Goal: Task Accomplishment & Management: Manage account settings

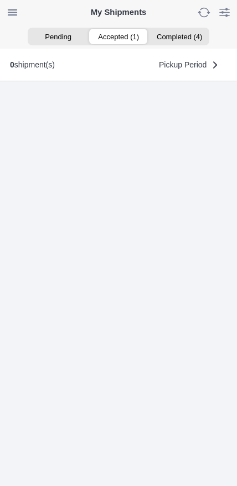
click at [121, 35] on ion-segment-button "Accepted (1)" at bounding box center [118, 36] width 60 height 15
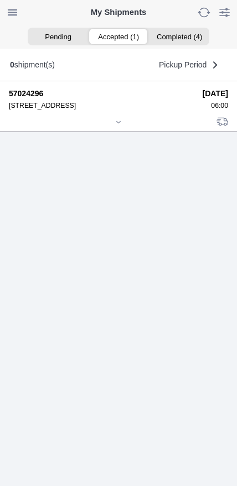
click at [115, 125] on icon at bounding box center [118, 122] width 7 height 7
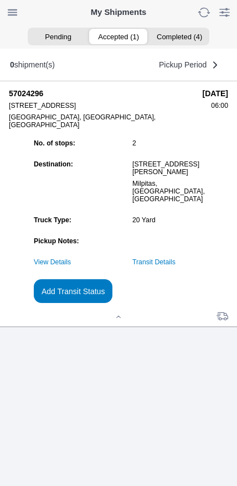
click at [172, 266] on link "Transit Details" at bounding box center [153, 262] width 43 height 8
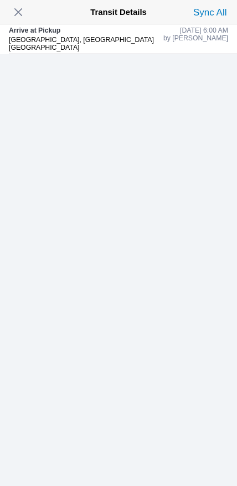
click at [17, 12] on span "button" at bounding box center [18, 11] width 15 height 15
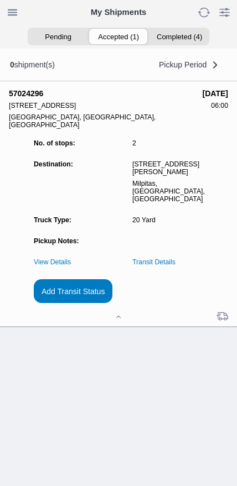
click at [0, 0] on slot "Add Transit Status" at bounding box center [0, 0] width 0 height 0
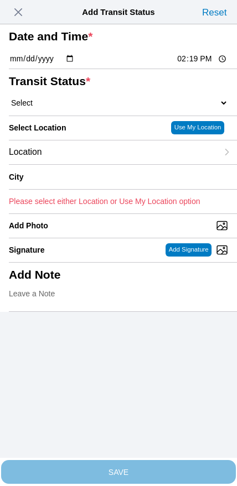
click at [203, 65] on input "14:19" at bounding box center [202, 59] width 52 height 12
type input "09:40"
click at [69, 108] on select "Select Arrive at Drop Off Arrive at Pickup Break Start Break Stop Depart Drop O…" at bounding box center [118, 103] width 219 height 10
select select "DPTPULOC"
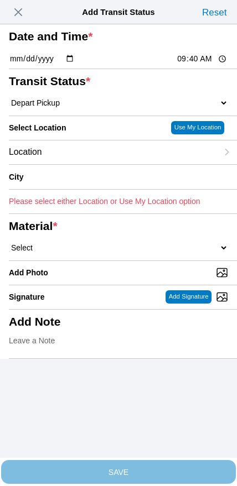
click at [91, 164] on div "Location" at bounding box center [113, 152] width 208 height 24
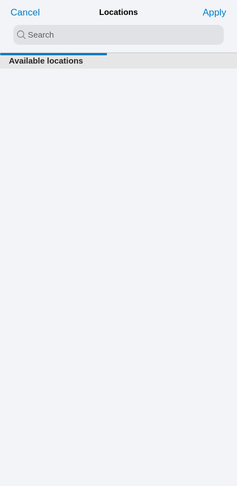
click at [116, 25] on input "search text" at bounding box center [118, 35] width 210 height 20
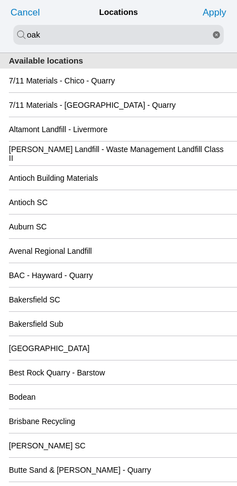
type input "oak"
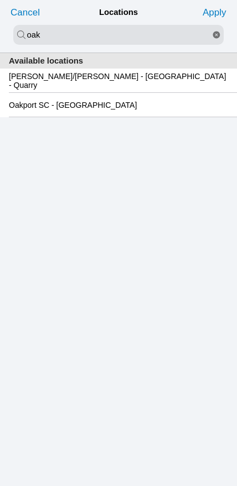
click at [0, 0] on slot "Oakport SC - [GEOGRAPHIC_DATA]" at bounding box center [0, 0] width 0 height 0
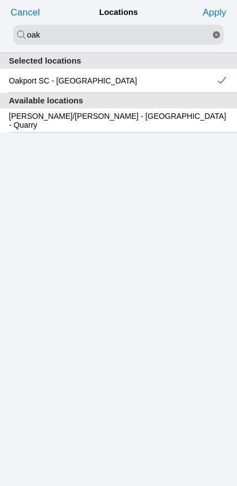
click at [0, 0] on slot "Apply" at bounding box center [0, 0] width 0 height 0
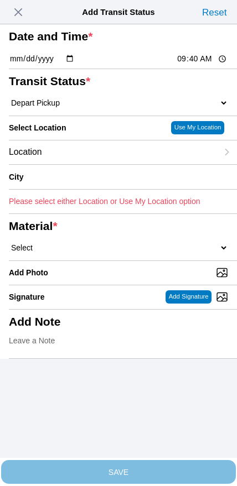
type input "[GEOGRAPHIC_DATA]"
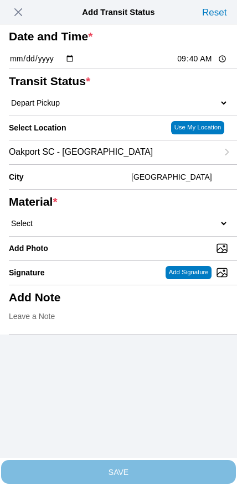
click at [127, 228] on select "Select 1" x 3" Rock 1" x 4" Rock 2" x 4" Rock Asphalt Cold Patch Backfill Spec …" at bounding box center [118, 223] width 219 height 10
select select "708654"
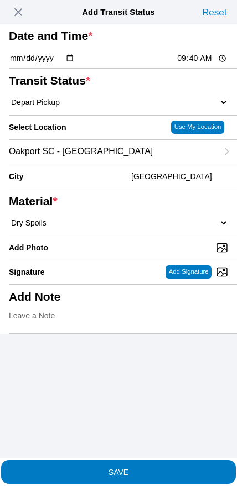
scroll to position [17, 0]
click at [108, 333] on div "Add Note" at bounding box center [118, 309] width 219 height 49
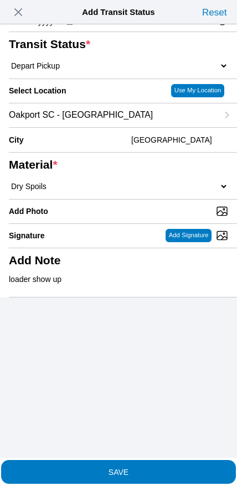
scroll to position [177, 0]
type textarea "loader show up late"
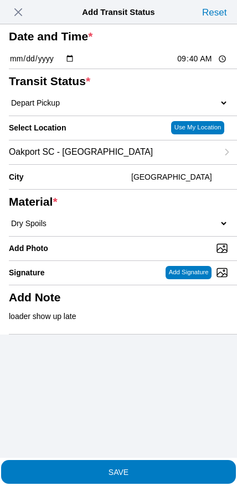
scroll to position [0, 0]
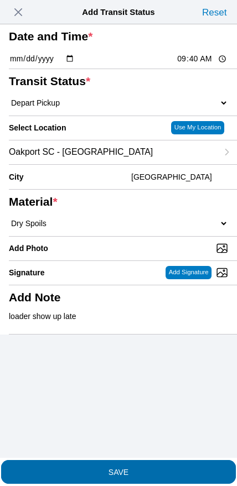
click at [140, 468] on span "SAVE" at bounding box center [118, 472] width 219 height 8
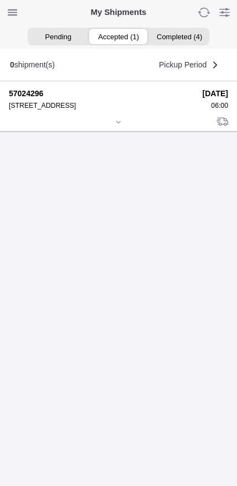
click at [121, 125] on icon at bounding box center [118, 122] width 7 height 7
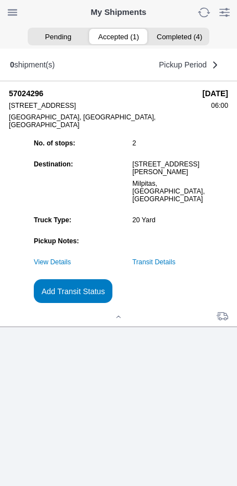
click at [0, 0] on slot "Add Transit Status" at bounding box center [0, 0] width 0 height 0
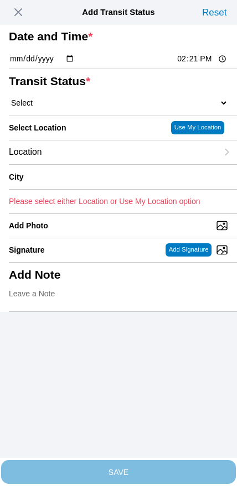
click at [194, 65] on input "14:21" at bounding box center [202, 59] width 52 height 12
type input "11:30"
click at [69, 108] on select "Select Arrive at Drop Off Arrive at Pickup Break Start Break Stop Depart Drop O…" at bounding box center [118, 103] width 219 height 10
select select "DPTDLVLOC"
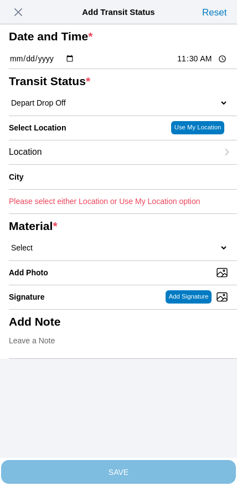
click at [89, 164] on div "Location" at bounding box center [113, 152] width 208 height 24
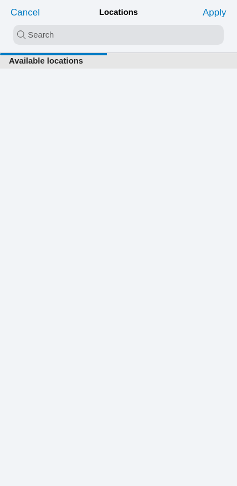
click at [109, 31] on input "search text" at bounding box center [118, 35] width 210 height 20
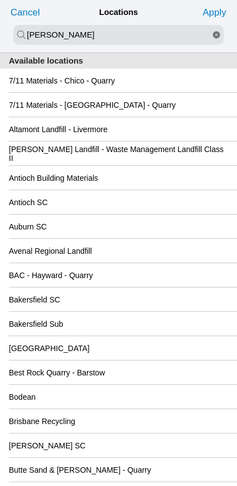
type input "[PERSON_NAME]"
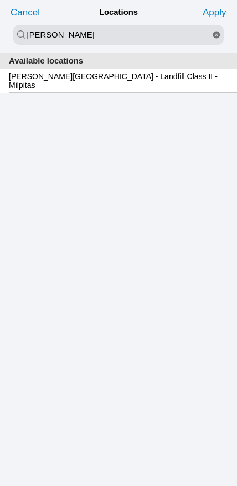
click at [0, 0] on slot "[PERSON_NAME][GEOGRAPHIC_DATA] - Landfill Class II - Milpitas" at bounding box center [0, 0] width 0 height 0
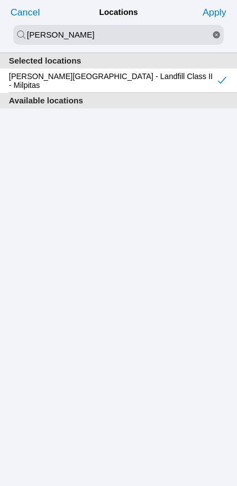
click at [0, 0] on slot "Apply" at bounding box center [0, 0] width 0 height 0
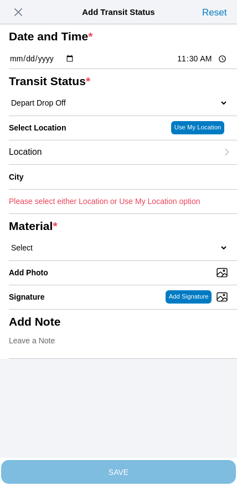
type input "Milpitas"
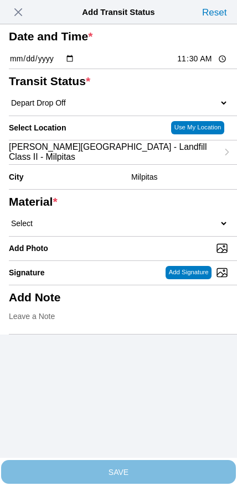
click at [138, 228] on select "Select 1" x 3" Rock 1" x 4" Rock 2" x 4" Rock Asphalt Cold Patch Backfill Spec …" at bounding box center [118, 223] width 219 height 10
select select "708654"
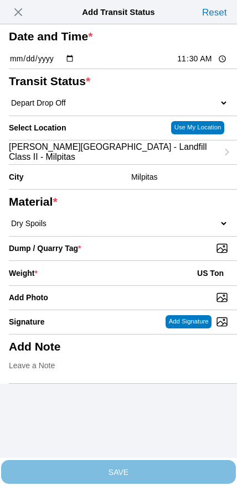
click at [164, 254] on input "Dump / Quarry Tag *" at bounding box center [123, 248] width 228 height 12
type input "C:\fakepath\image.jpg"
click at [98, 285] on div "Weight * US Ton" at bounding box center [118, 273] width 219 height 24
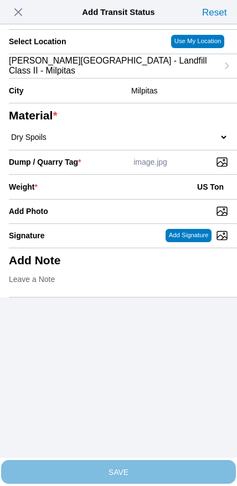
scroll to position [100, 0]
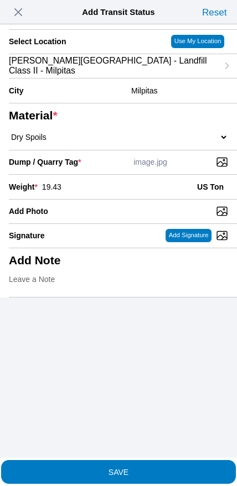
type input "19.43"
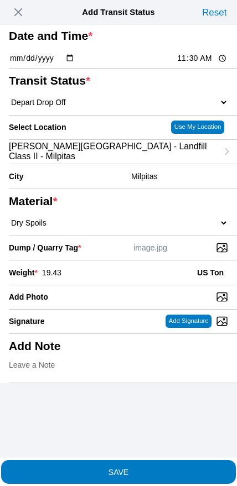
scroll to position [13, 0]
click at [0, 0] on slot "SAVE" at bounding box center [0, 0] width 0 height 0
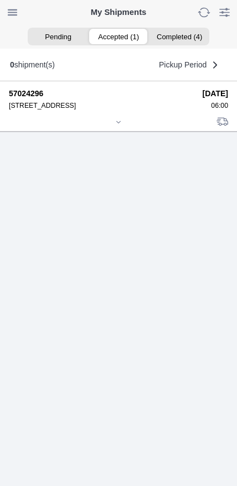
click at [123, 127] on div at bounding box center [118, 123] width 219 height 8
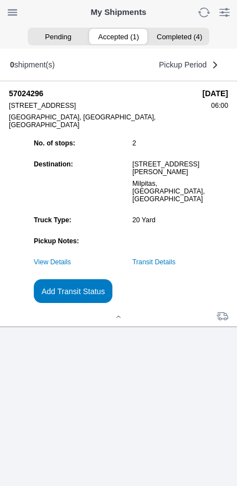
click at [0, 0] on slot "Add Transit Status" at bounding box center [0, 0] width 0 height 0
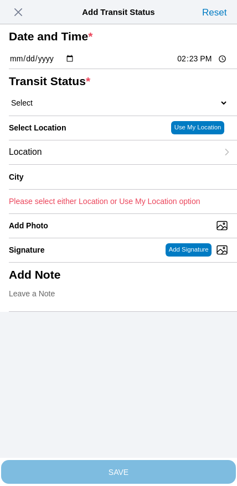
click at [192, 65] on input "14:23" at bounding box center [202, 59] width 52 height 12
type input "12:40"
click at [57, 108] on select "Select Arrive at Drop Off Arrive at Pickup Break Start Break Stop Depart Drop O…" at bounding box center [118, 103] width 219 height 10
select select "DPTPULOC"
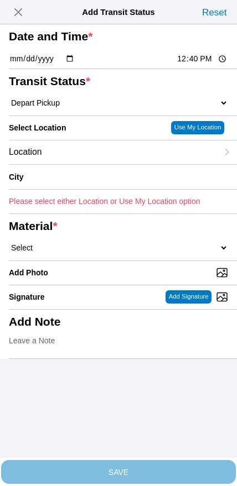
click at [83, 164] on div "Location" at bounding box center [113, 152] width 208 height 24
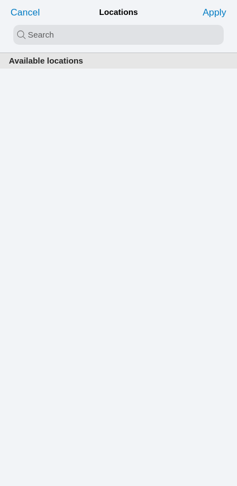
click at [113, 33] on input "search text" at bounding box center [118, 35] width 210 height 20
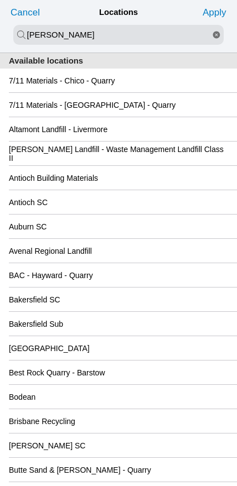
type input "[PERSON_NAME]"
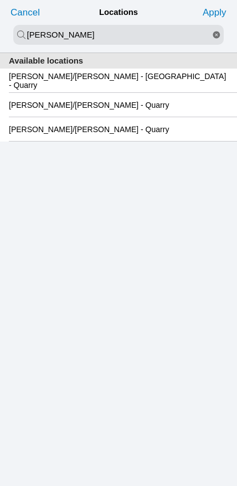
click at [0, 0] on slot "[PERSON_NAME]/[PERSON_NAME] - [GEOGRAPHIC_DATA] - Quarry" at bounding box center [0, 0] width 0 height 0
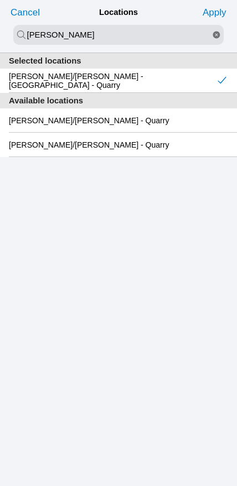
click at [0, 0] on slot "Apply" at bounding box center [0, 0] width 0 height 0
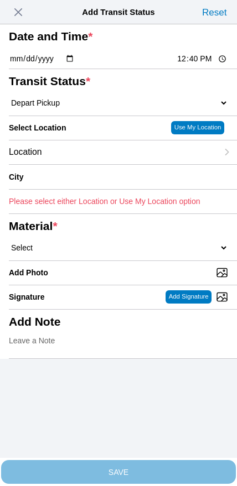
type input "[GEOGRAPHIC_DATA]"
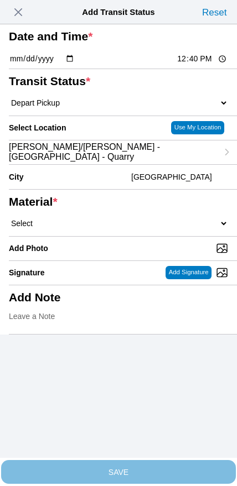
click at [134, 228] on select "Select 1" x 3" Rock 1" x 4" Rock 2" x 4" Rock Asphalt Cold Patch Backfill Spec …" at bounding box center [118, 223] width 219 height 10
select select "708651"
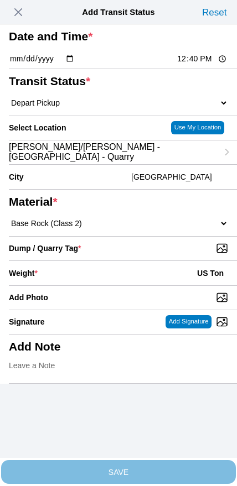
click at [164, 254] on input "Dump / Quarry Tag *" at bounding box center [123, 248] width 228 height 12
type input "C:\fakepath\image.jpg"
click at [91, 285] on div "Weight * US Ton" at bounding box center [118, 273] width 219 height 24
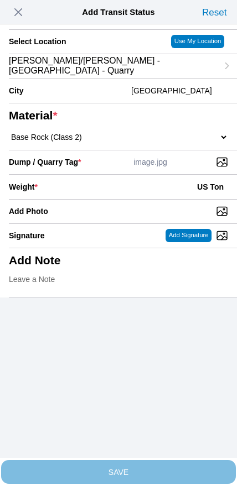
scroll to position [100, 0]
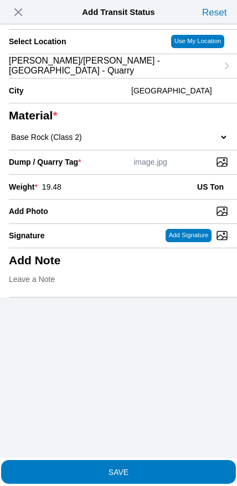
type input "19.48"
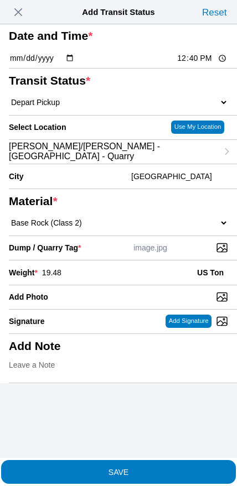
scroll to position [67, 0]
click at [0, 0] on slot "SAVE" at bounding box center [0, 0] width 0 height 0
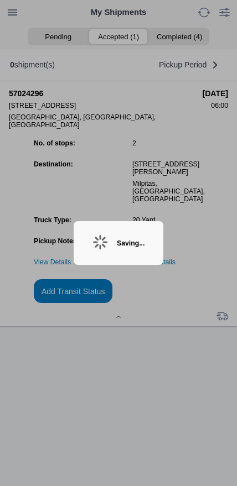
click at [198, 312] on ion-backdrop at bounding box center [118, 243] width 237 height 486
click at [199, 315] on ion-backdrop at bounding box center [118, 243] width 237 height 486
click at [208, 313] on ion-backdrop at bounding box center [118, 243] width 237 height 486
click at [141, 230] on div "Saving..." at bounding box center [119, 243] width 90 height 44
click at [133, 233] on div "Saving..." at bounding box center [119, 243] width 90 height 44
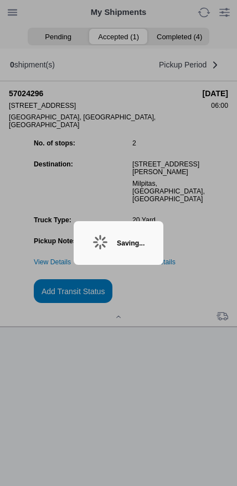
click at [142, 240] on div "Saving..." at bounding box center [131, 243] width 28 height 8
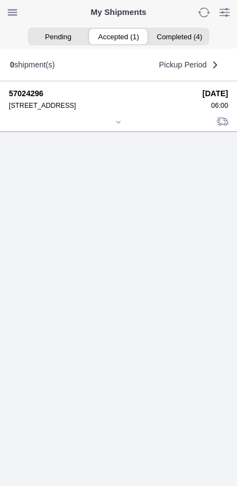
click at [110, 127] on div at bounding box center [118, 123] width 219 height 8
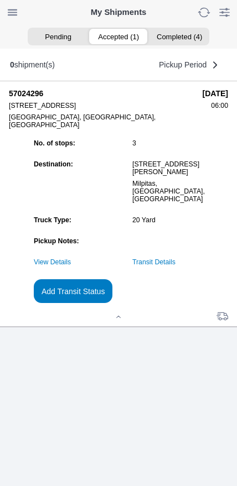
click at [175, 266] on link "Transit Details" at bounding box center [153, 262] width 43 height 8
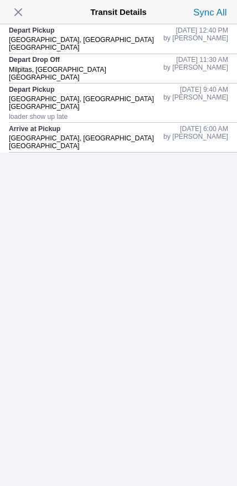
click at [21, 13] on span "button" at bounding box center [18, 11] width 15 height 15
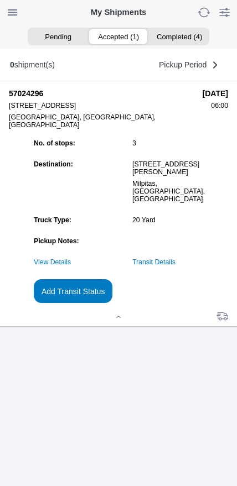
click at [112, 303] on button "Add Transit Status" at bounding box center [73, 291] width 79 height 24
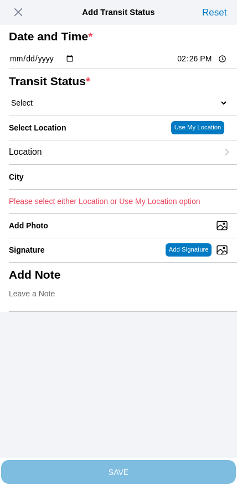
click at [191, 65] on input "14:26" at bounding box center [202, 59] width 52 height 12
type input "13:15"
click at [98, 108] on select "Select Arrive at Drop Off Arrive at Pickup Break Start Break Stop Depart Drop O…" at bounding box center [118, 103] width 219 height 10
select select "DPTDLVLOC"
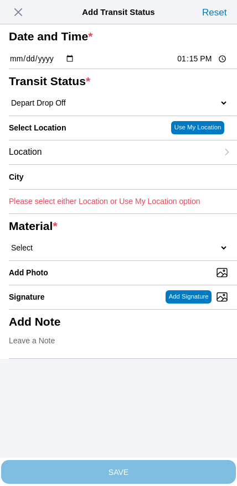
click at [107, 164] on div "Location" at bounding box center [113, 152] width 208 height 24
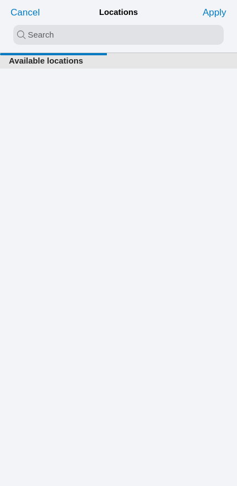
click at [123, 44] on input "search text" at bounding box center [118, 35] width 210 height 20
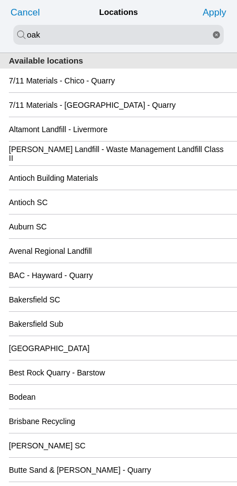
type input "oak"
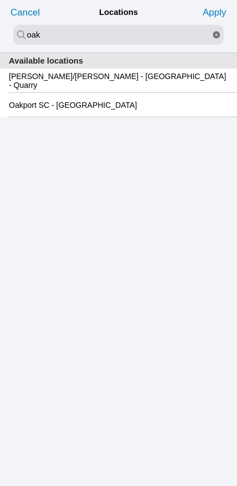
click at [0, 0] on slot "Oakport SC - [GEOGRAPHIC_DATA]" at bounding box center [0, 0] width 0 height 0
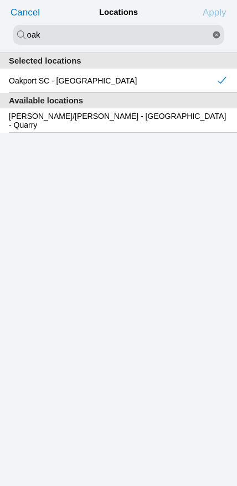
click at [0, 0] on slot "Apply" at bounding box center [0, 0] width 0 height 0
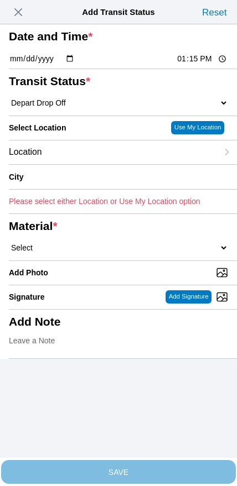
type input "[GEOGRAPHIC_DATA]"
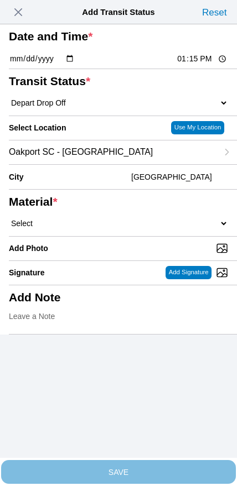
click at [125, 228] on select "Select 1" x 3" Rock 1" x 4" Rock 2" x 4" Rock Asphalt Cold Patch Backfill Spec …" at bounding box center [118, 223] width 219 height 10
select select "708651"
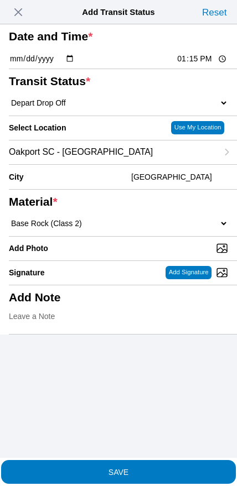
click at [148, 254] on input "Add Photo" at bounding box center [123, 248] width 228 height 12
type input "C:\fakepath\image.jpg"
click at [157, 468] on span "SAVE" at bounding box center [118, 472] width 219 height 8
